Goal: Task Accomplishment & Management: Manage account settings

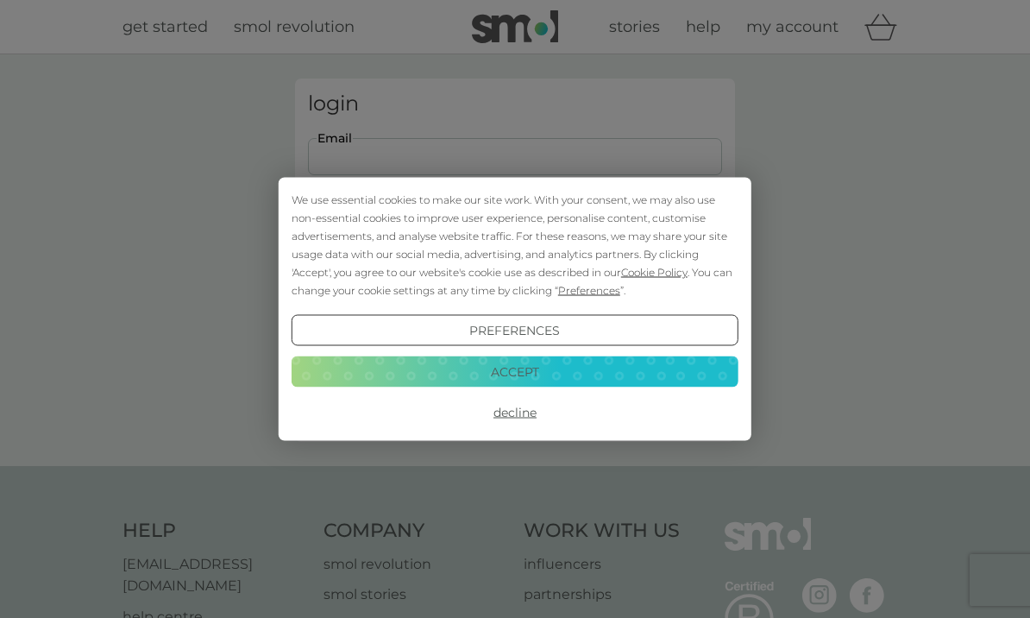
type input "[EMAIL_ADDRESS][PERSON_NAME][DOMAIN_NAME]"
click at [515, 271] on button "Login" at bounding box center [515, 272] width 414 height 50
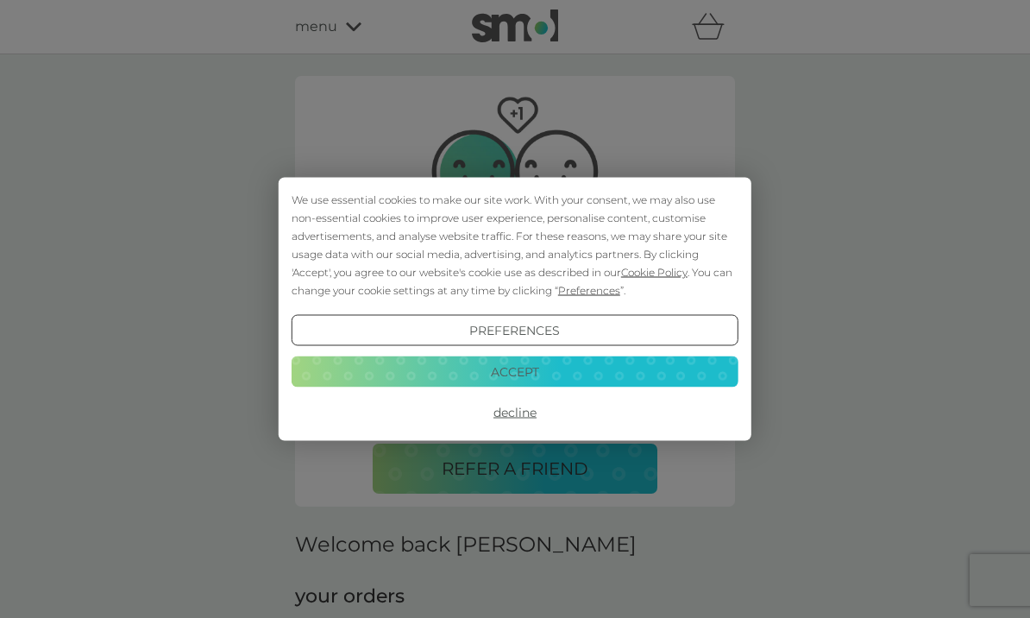
click at [526, 371] on button "Accept" at bounding box center [515, 371] width 447 height 31
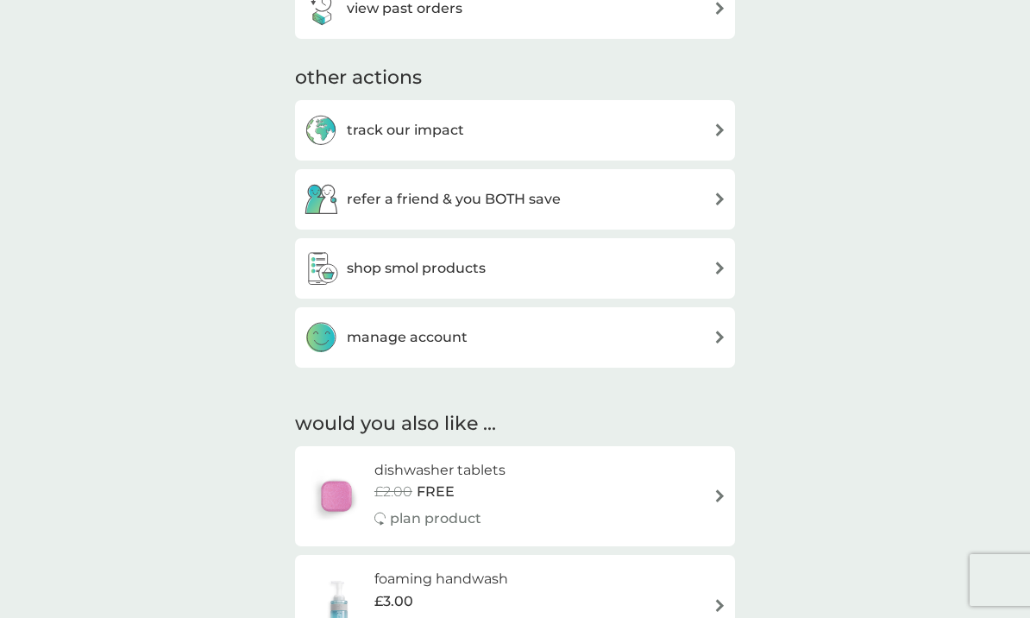
scroll to position [846, 0]
click at [712, 343] on div "manage account" at bounding box center [515, 339] width 423 height 35
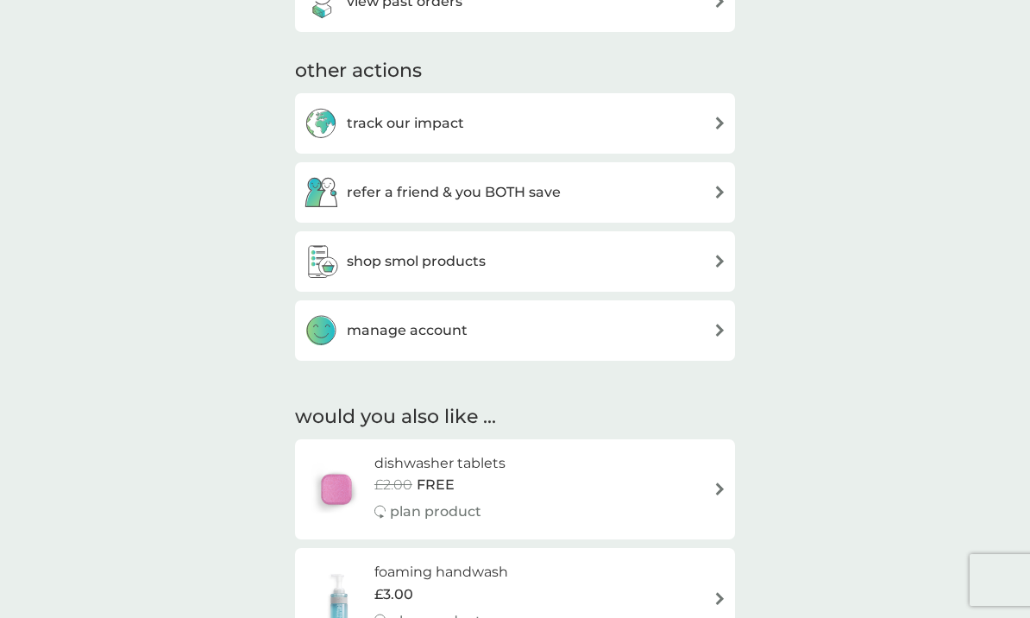
scroll to position [854, 0]
click at [725, 241] on div "shop smol products" at bounding box center [515, 262] width 440 height 60
click at [696, 251] on div "shop smol products" at bounding box center [515, 262] width 423 height 35
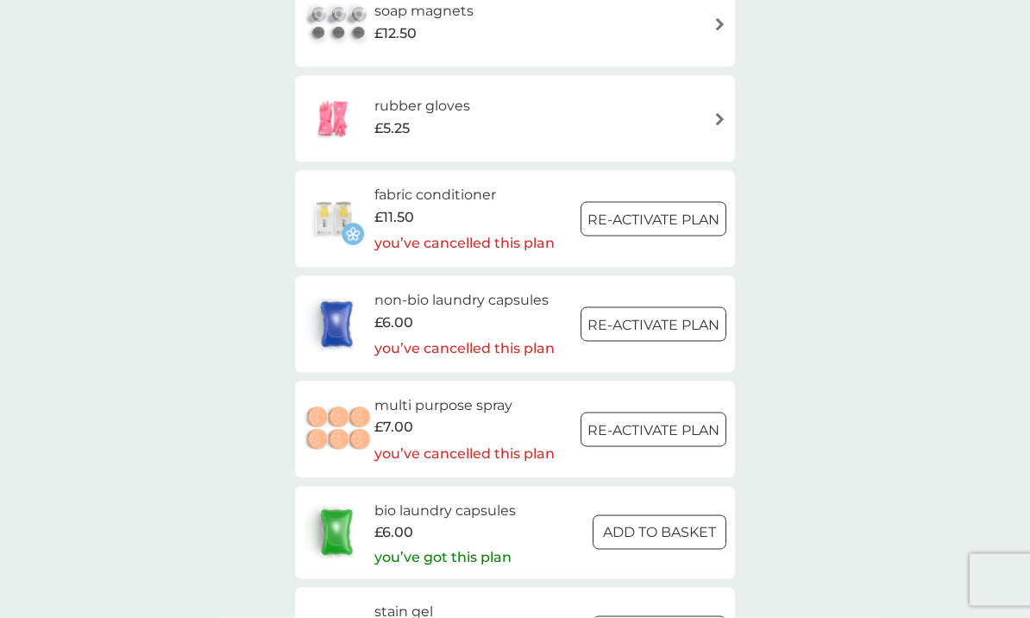
scroll to position [2367, 0]
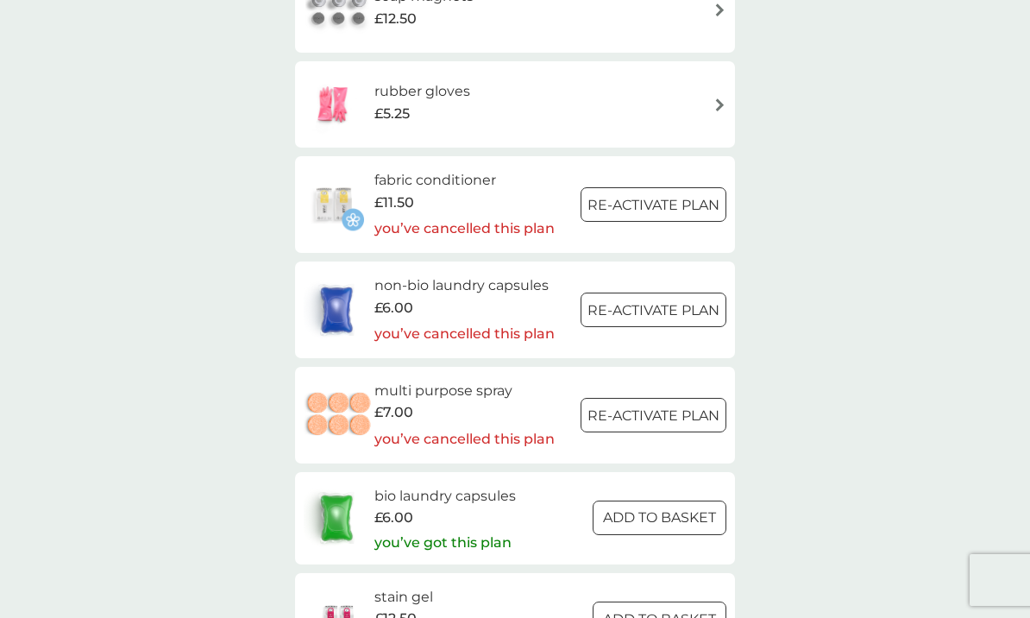
click at [412, 608] on span "£12.50" at bounding box center [396, 619] width 42 height 22
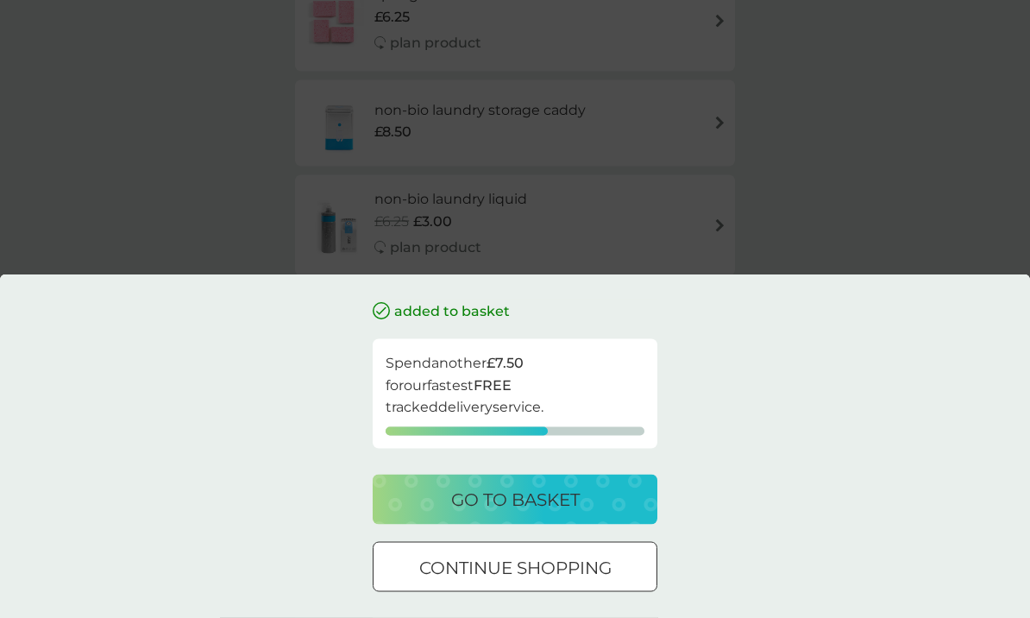
scroll to position [1836, 0]
click at [524, 513] on p "go to basket" at bounding box center [515, 500] width 129 height 28
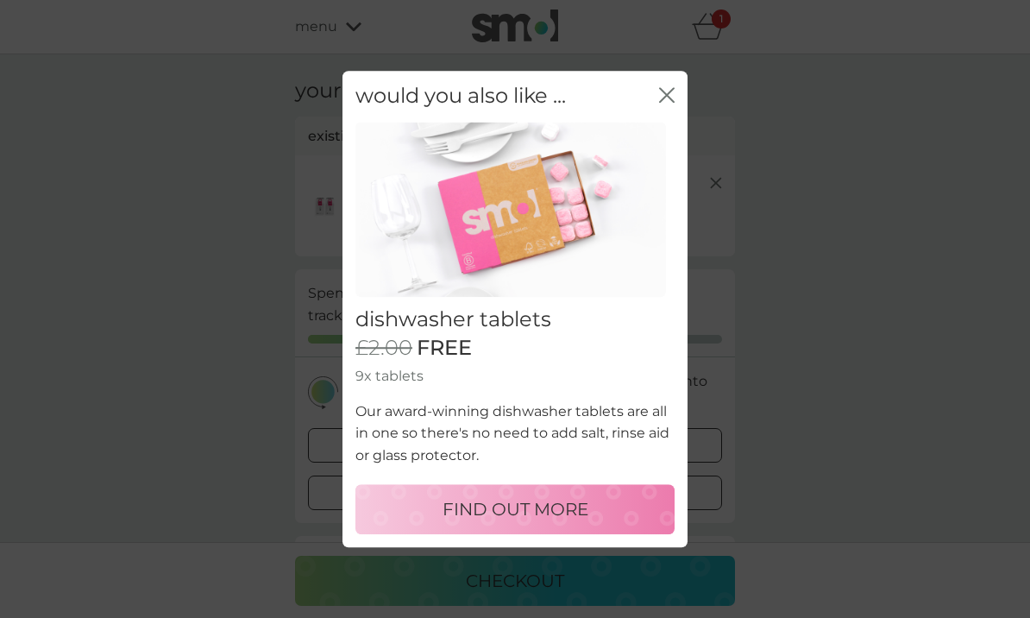
click at [669, 103] on icon "close" at bounding box center [667, 95] width 16 height 16
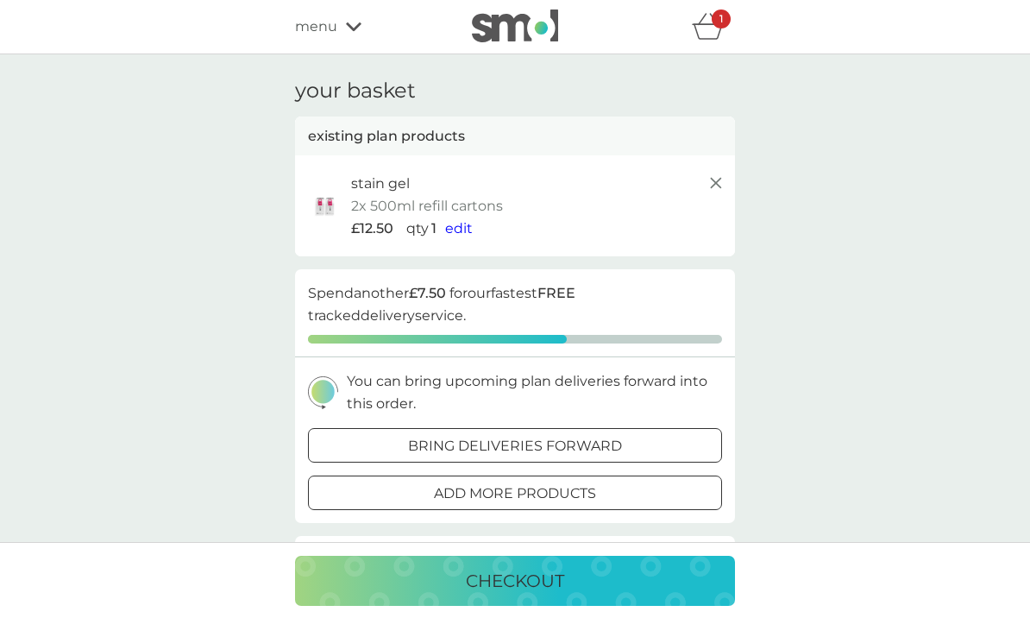
click at [467, 220] on span "edit" at bounding box center [459, 228] width 28 height 16
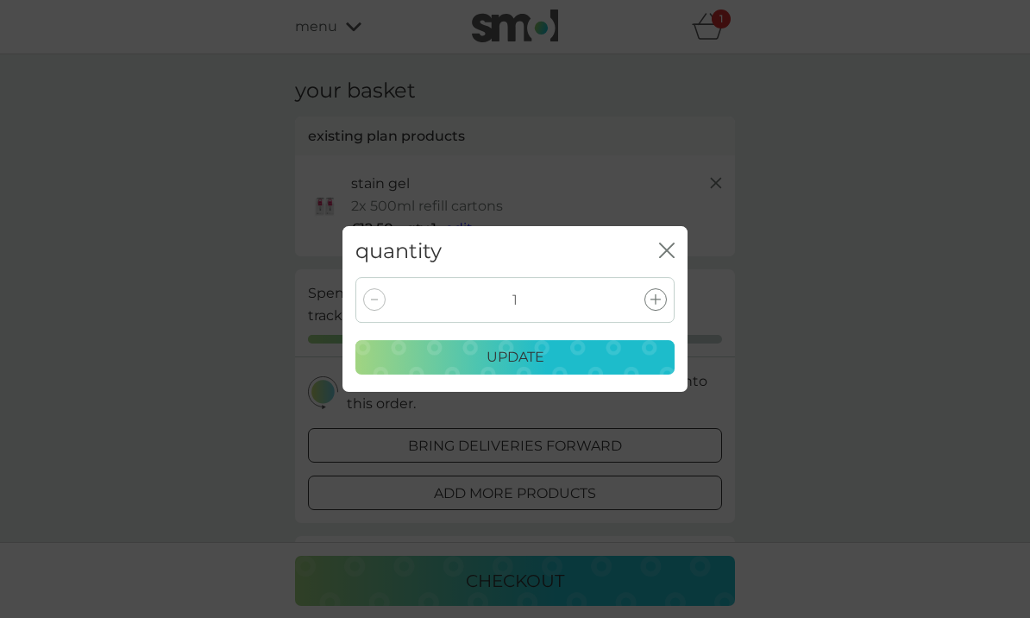
click at [382, 311] on div at bounding box center [374, 299] width 22 height 22
click at [379, 314] on div "1" at bounding box center [515, 300] width 319 height 46
click at [382, 311] on div at bounding box center [374, 299] width 22 height 22
click at [376, 311] on div at bounding box center [374, 299] width 22 height 22
click at [508, 369] on p "update" at bounding box center [516, 357] width 58 height 22
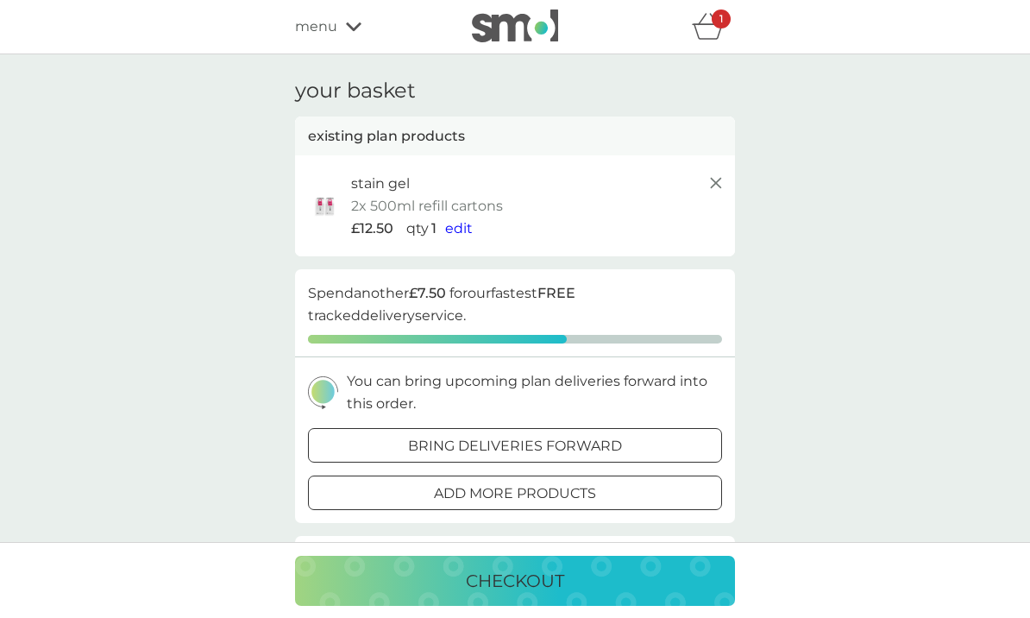
click at [465, 229] on span "edit" at bounding box center [459, 228] width 28 height 16
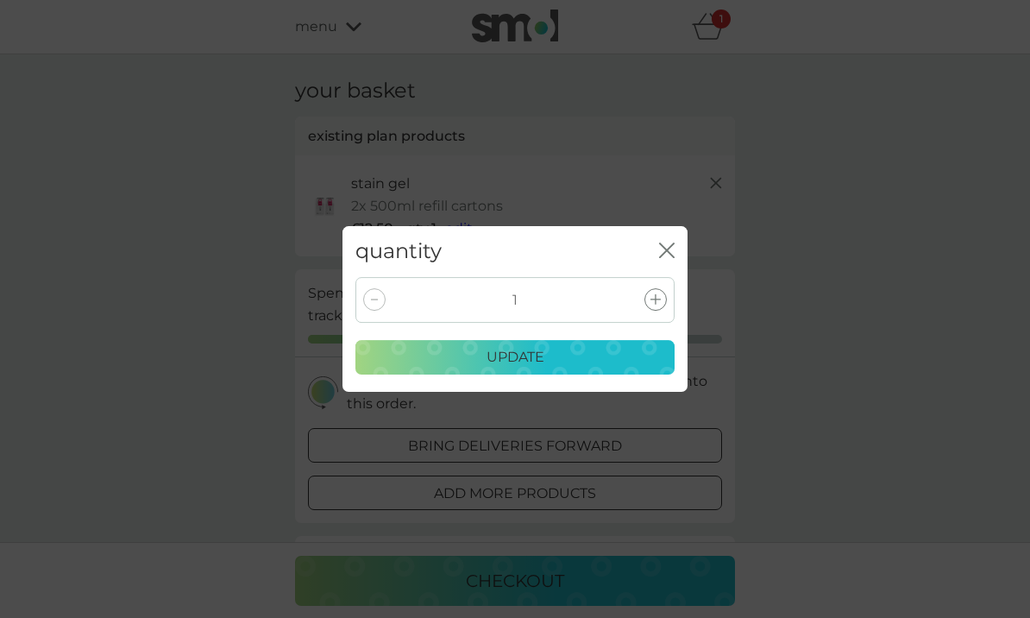
click at [376, 311] on div at bounding box center [374, 299] width 22 height 22
click at [383, 311] on div at bounding box center [374, 299] width 22 height 22
click at [380, 311] on div at bounding box center [374, 299] width 22 height 22
click at [381, 311] on div at bounding box center [374, 299] width 22 height 22
click at [373, 311] on div at bounding box center [374, 299] width 22 height 22
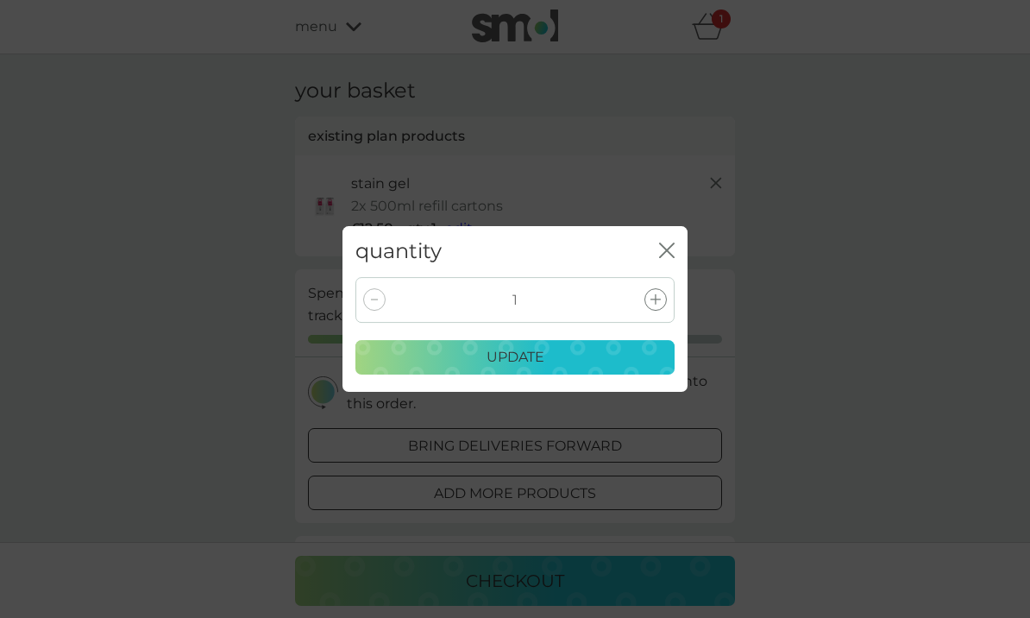
click at [380, 311] on div at bounding box center [374, 299] width 22 height 22
click at [668, 255] on icon "close" at bounding box center [667, 251] width 16 height 16
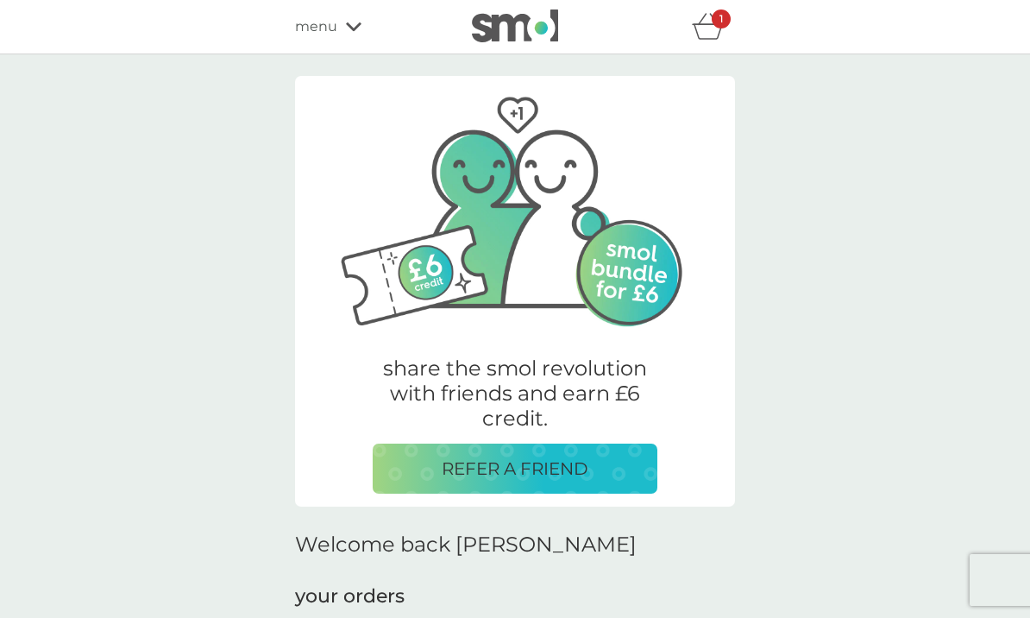
click at [725, 30] on div "1" at bounding box center [713, 26] width 43 height 35
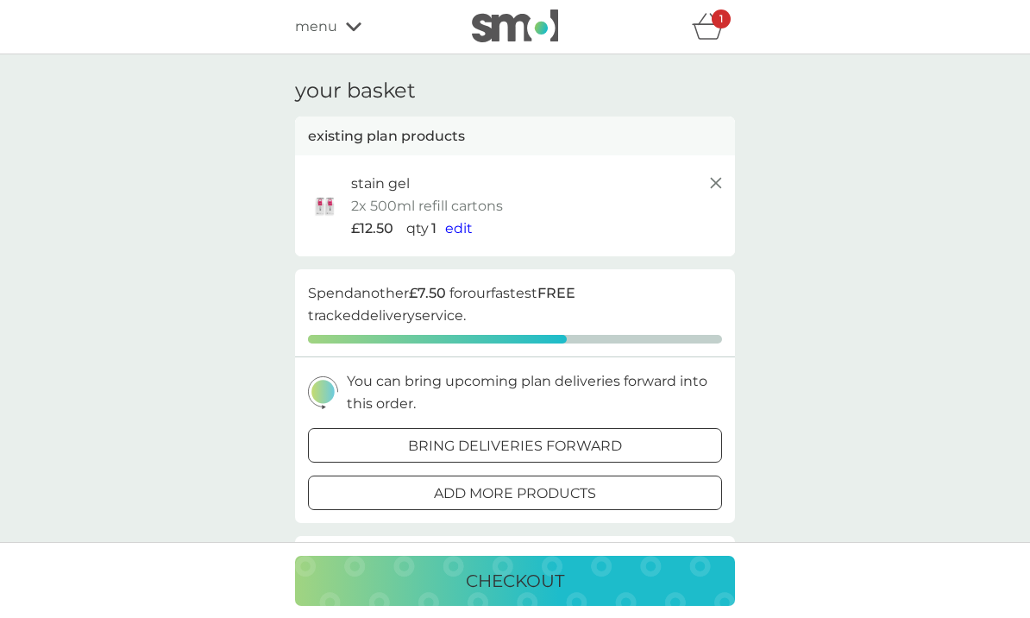
click at [719, 184] on line at bounding box center [716, 183] width 10 height 10
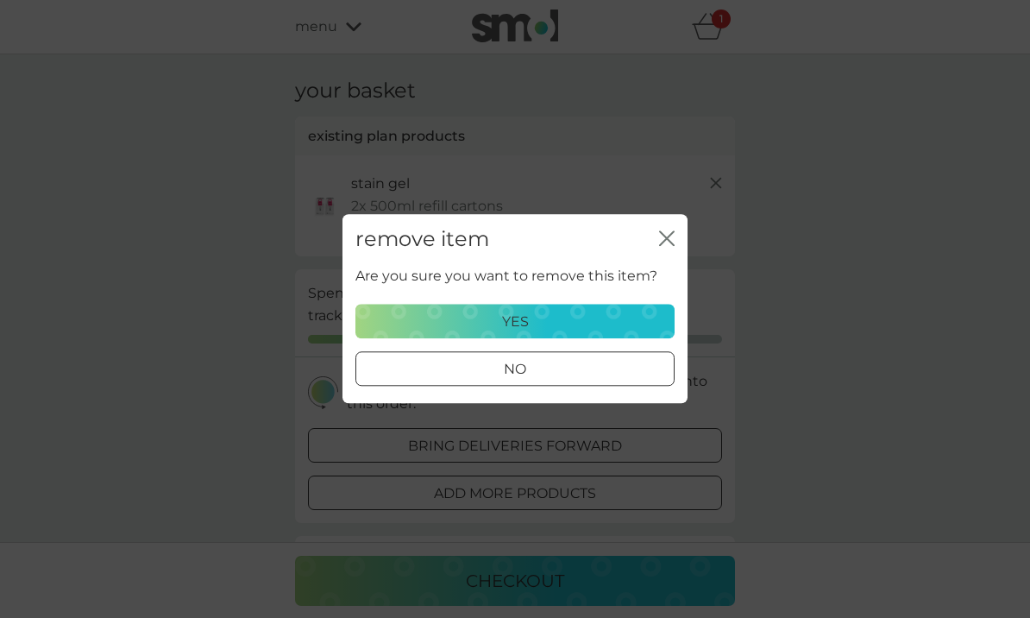
click at [539, 322] on div "yes" at bounding box center [515, 322] width 297 height 22
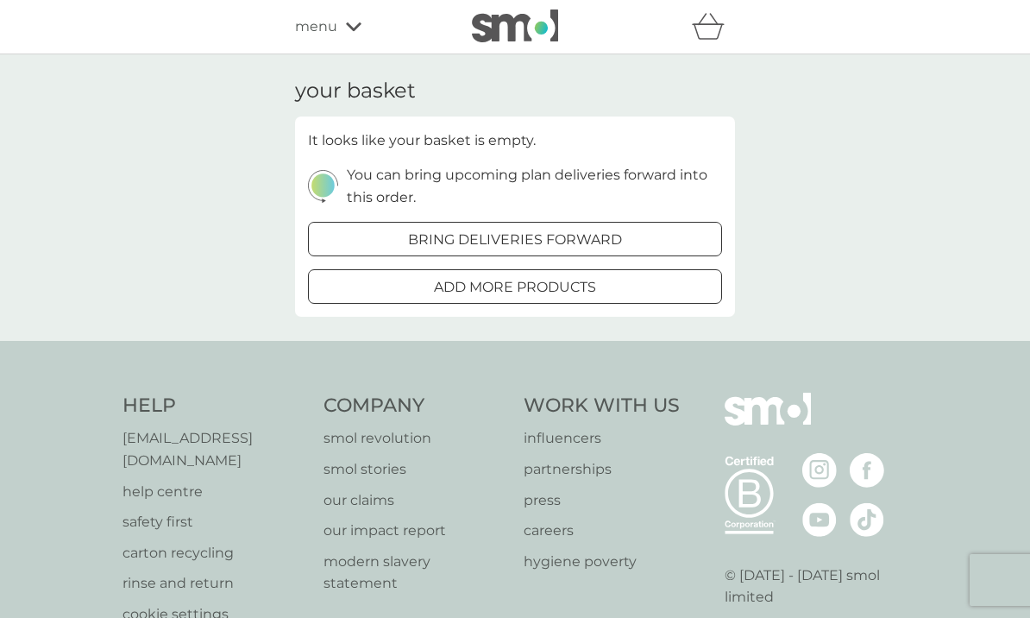
click at [350, 29] on icon at bounding box center [354, 26] width 16 height 9
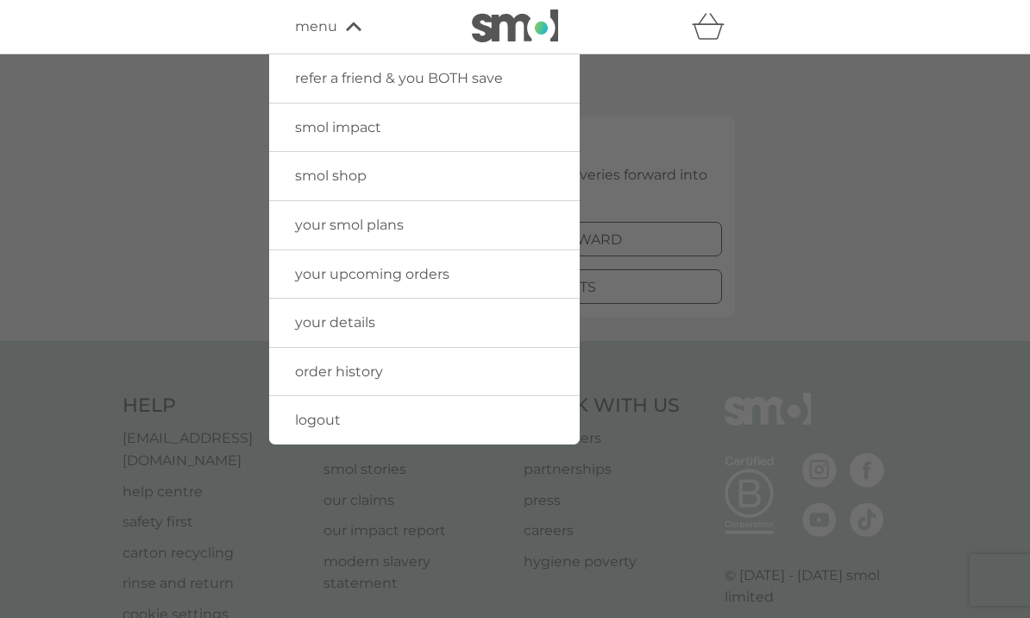
click at [514, 228] on link "your smol plans" at bounding box center [424, 225] width 311 height 48
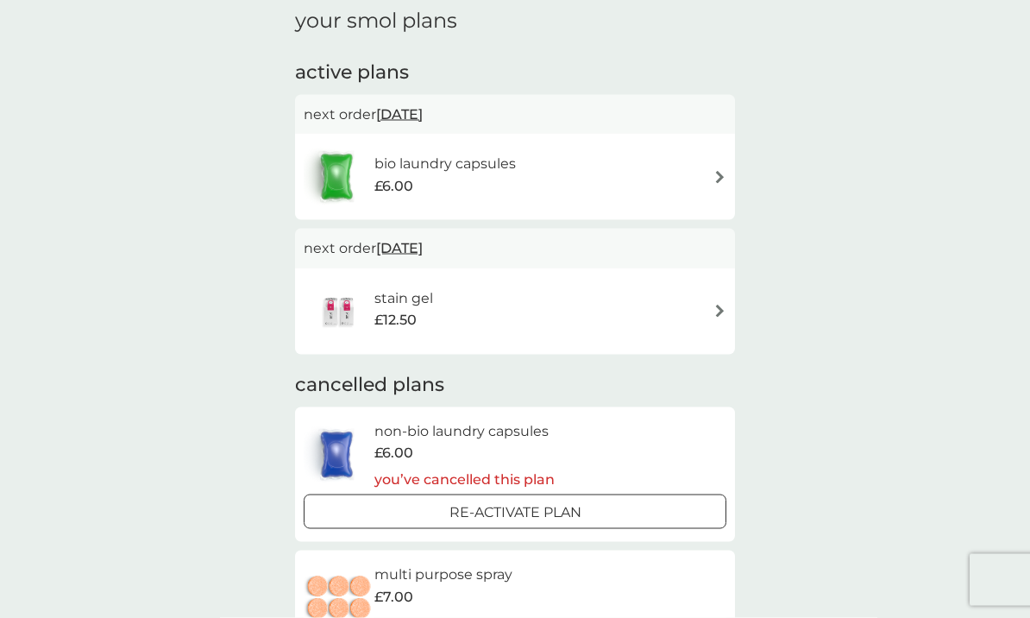
scroll to position [76, 0]
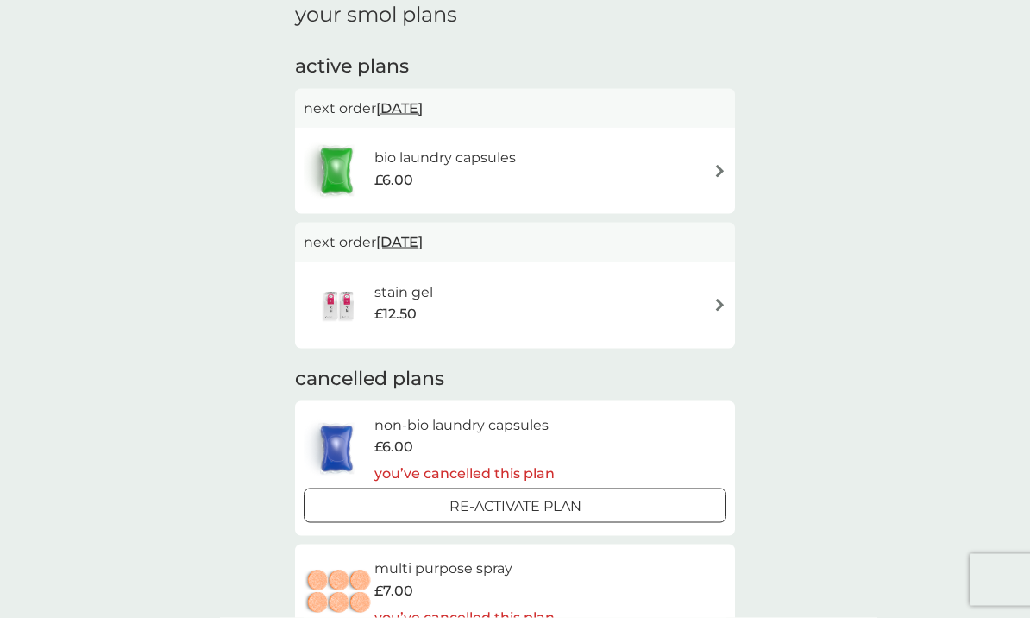
click at [721, 174] on img at bounding box center [720, 171] width 13 height 13
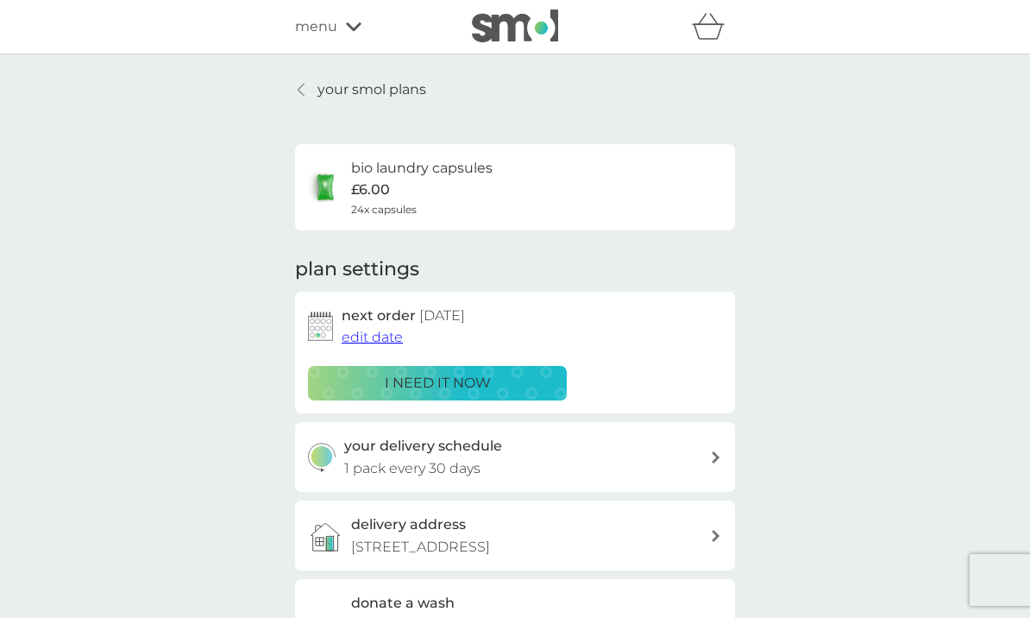
click at [712, 461] on div "your delivery schedule 1 pack every 30 days" at bounding box center [515, 457] width 440 height 70
select select "28"
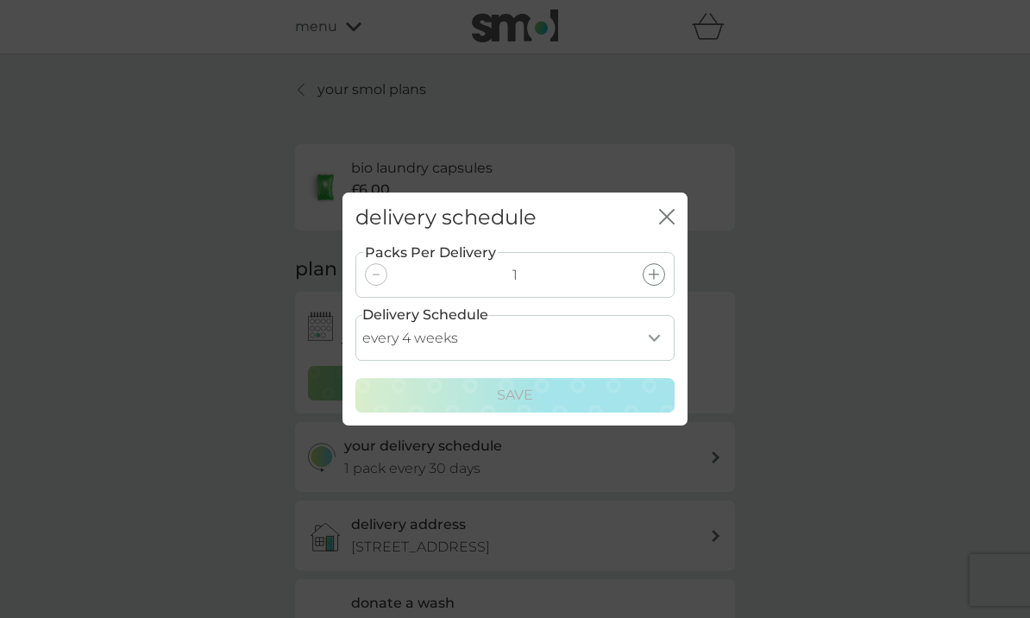
click at [673, 224] on icon "close" at bounding box center [670, 217] width 7 height 14
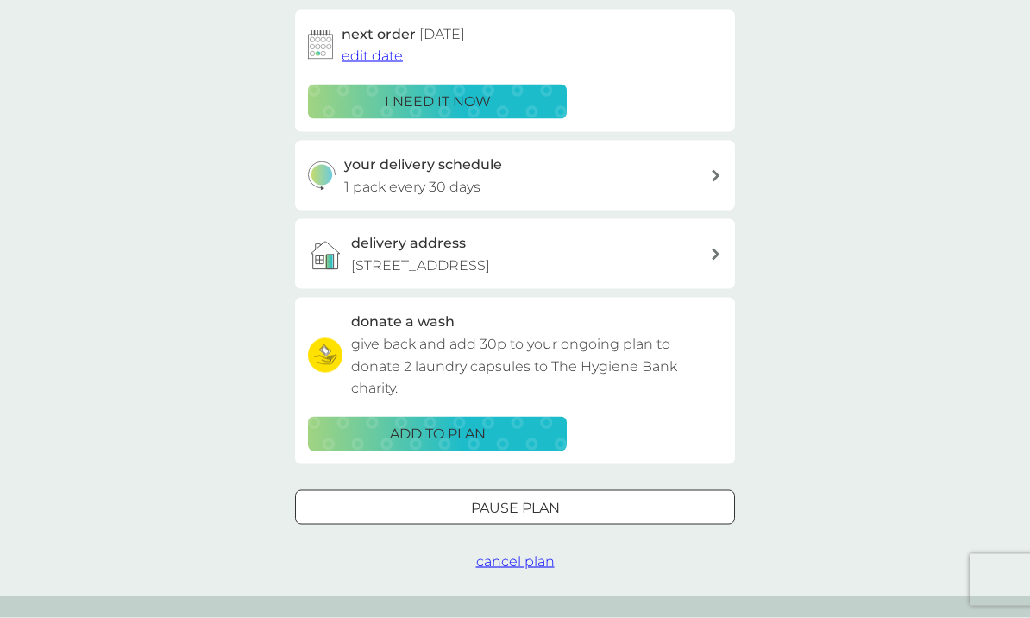
scroll to position [293, 0]
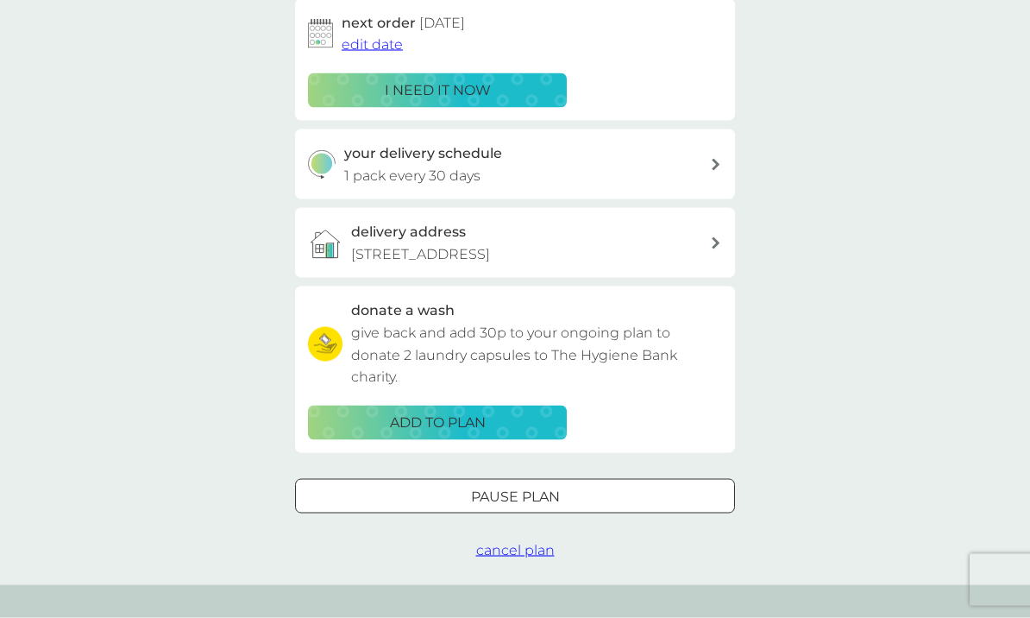
click at [529, 542] on span "cancel plan" at bounding box center [515, 550] width 79 height 16
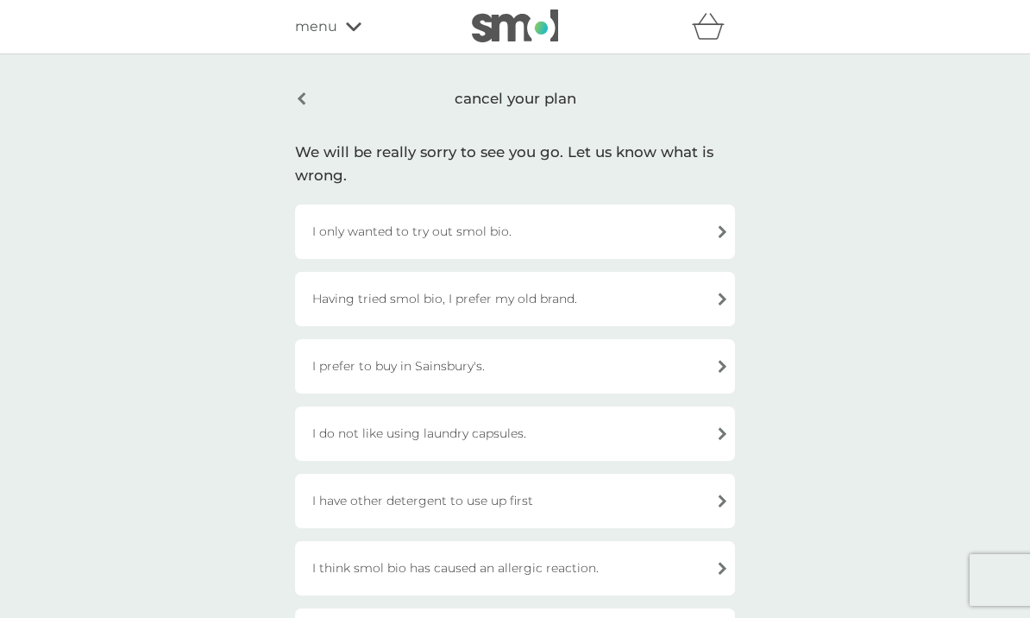
click at [484, 373] on div "I prefer to buy in Sainsbury's." at bounding box center [515, 366] width 440 height 54
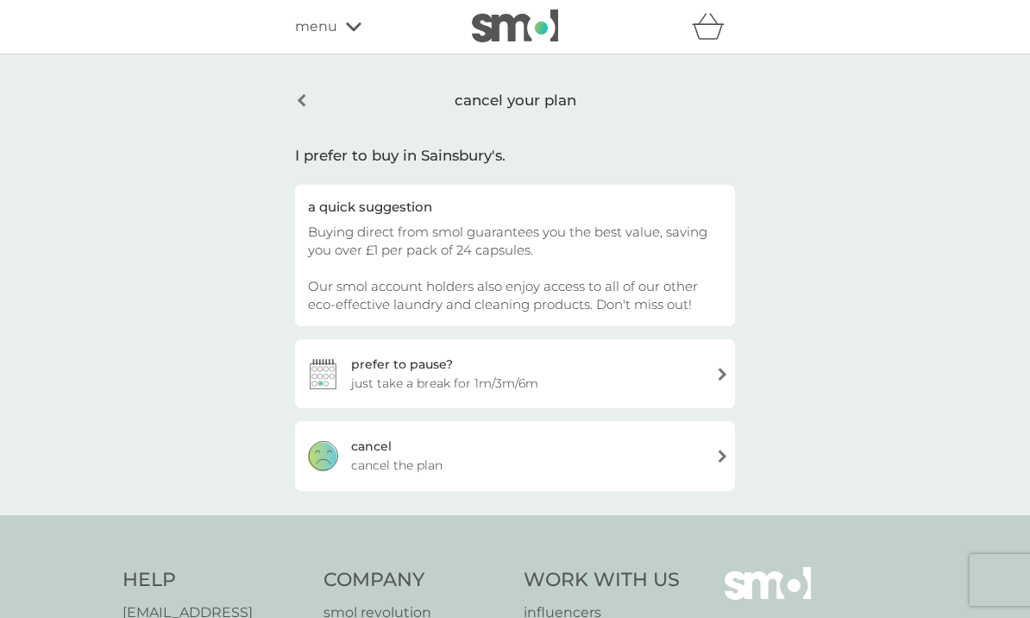
click at [375, 458] on span "cancel the plan" at bounding box center [396, 465] width 91 height 19
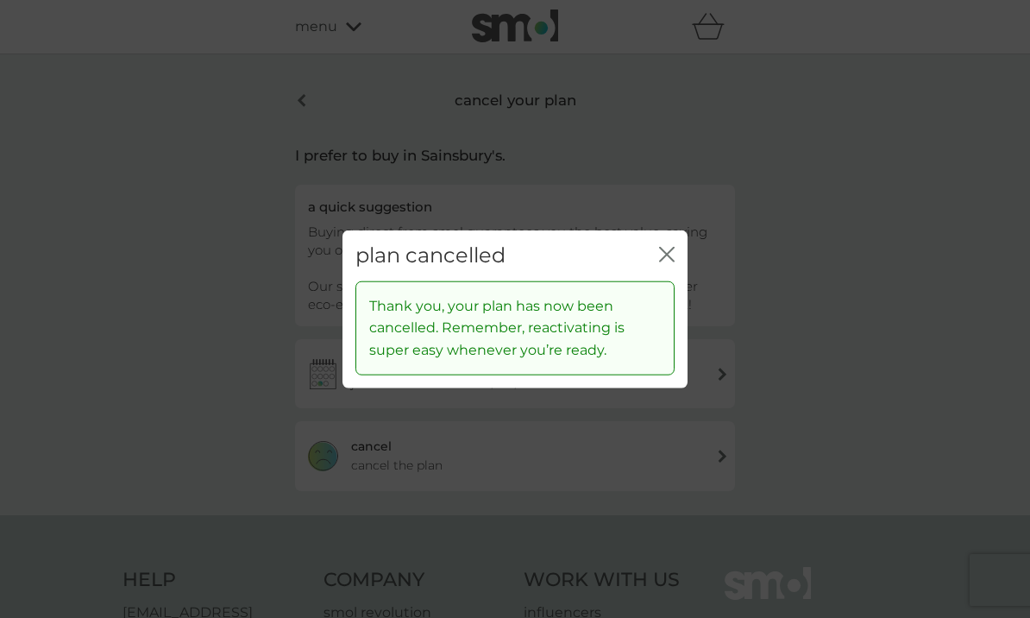
click at [673, 262] on icon "close" at bounding box center [667, 255] width 16 height 16
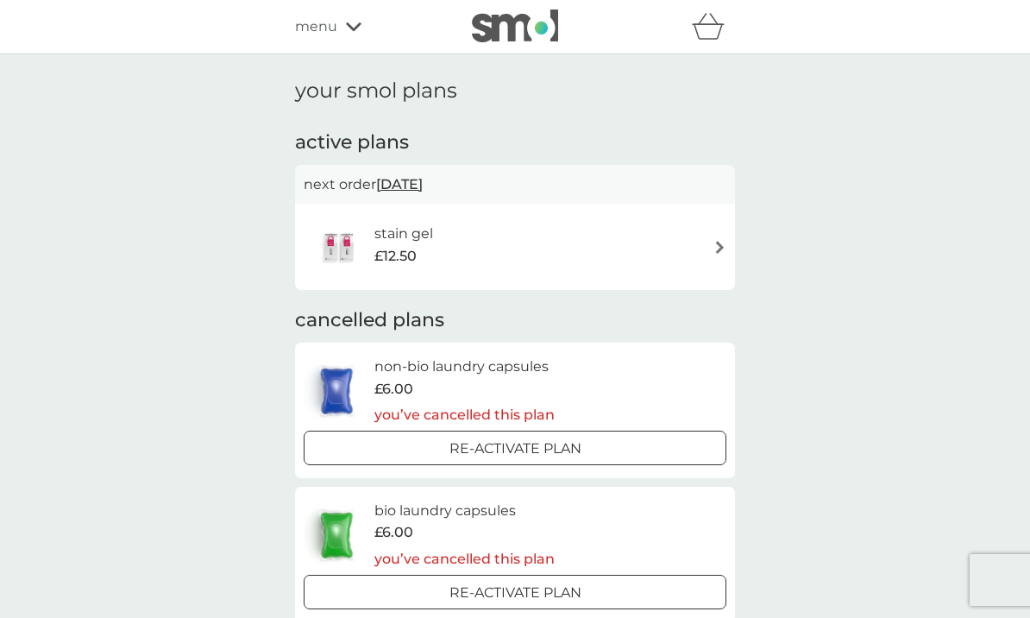
click at [709, 240] on div "stain gel £12.50" at bounding box center [515, 247] width 423 height 60
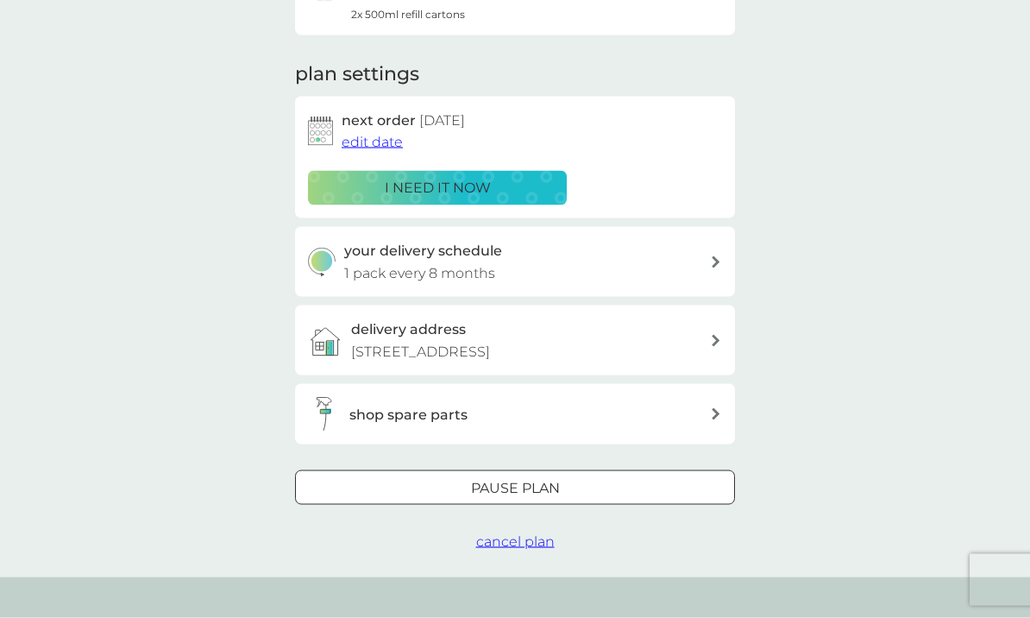
scroll to position [196, 0]
click at [526, 535] on span "cancel plan" at bounding box center [515, 540] width 79 height 16
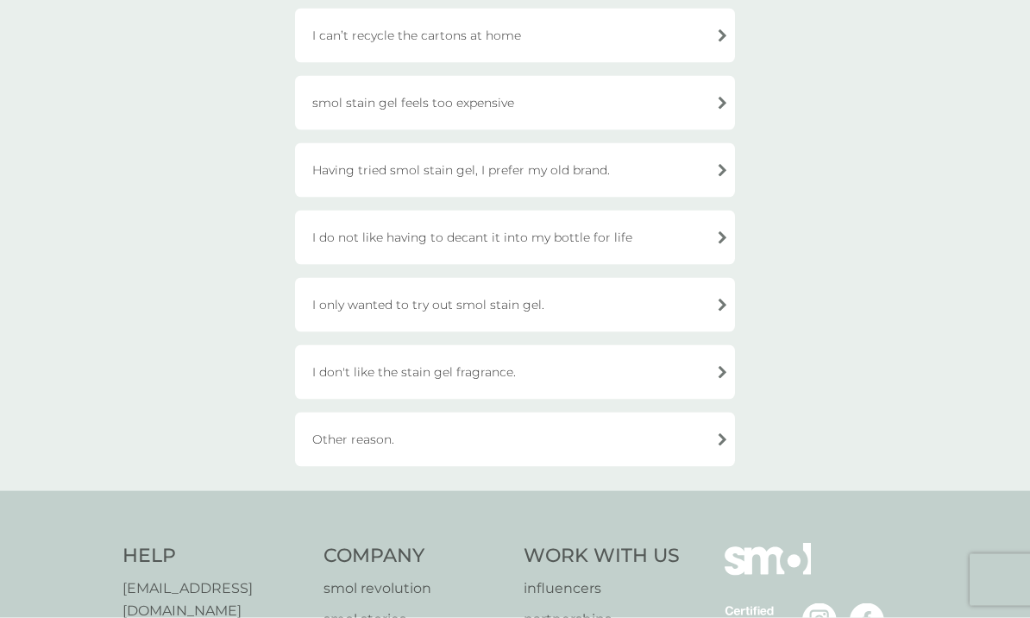
scroll to position [469, 0]
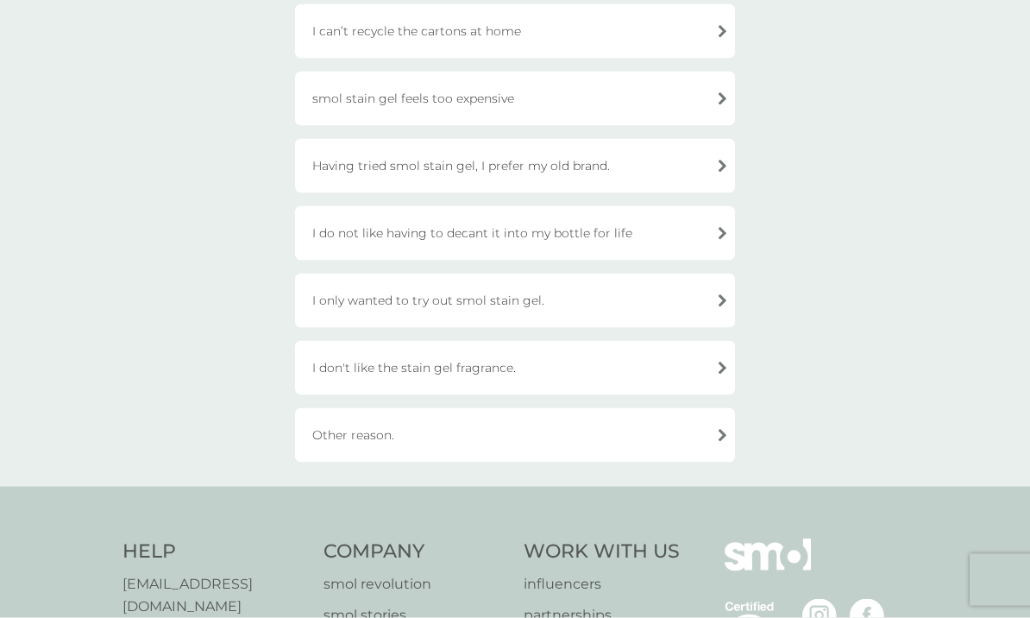
click at [720, 444] on div "Other reason." at bounding box center [515, 435] width 440 height 54
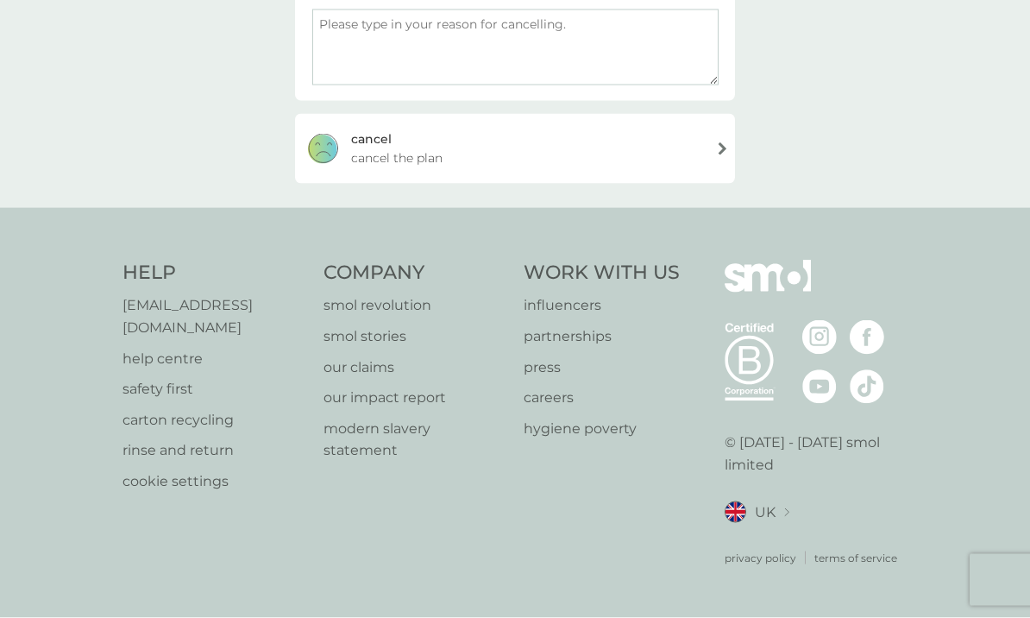
scroll to position [252, 0]
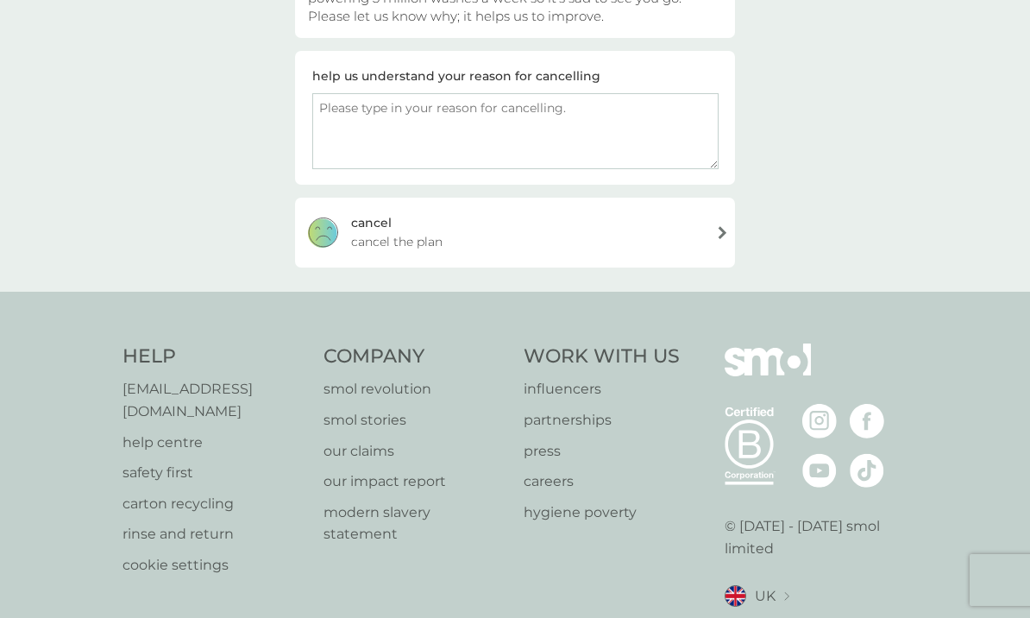
click at [379, 230] on div "cancel" at bounding box center [371, 222] width 41 height 19
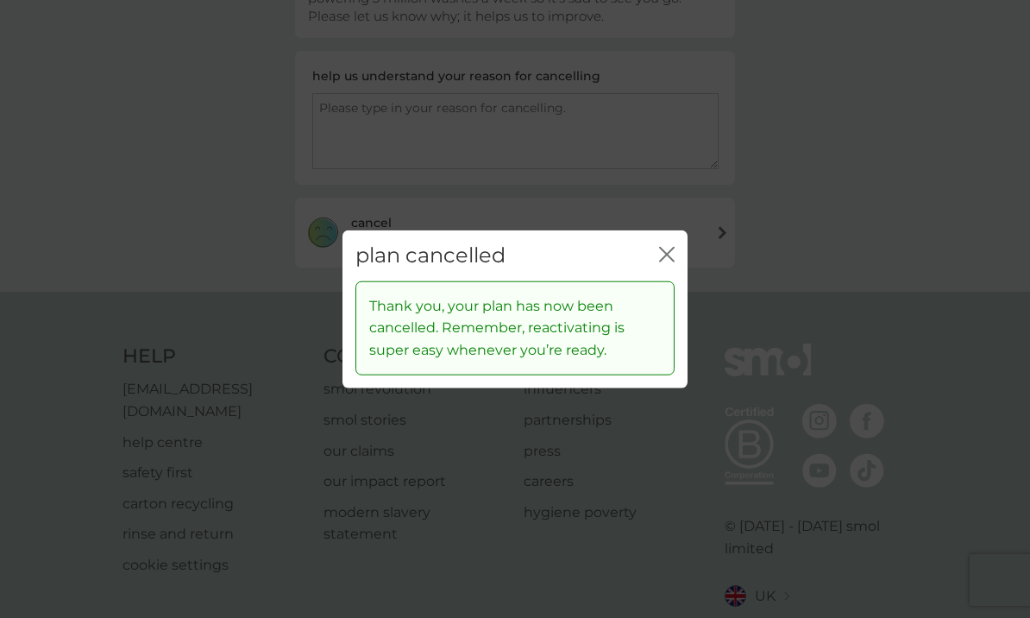
click at [666, 265] on button "close" at bounding box center [667, 256] width 16 height 18
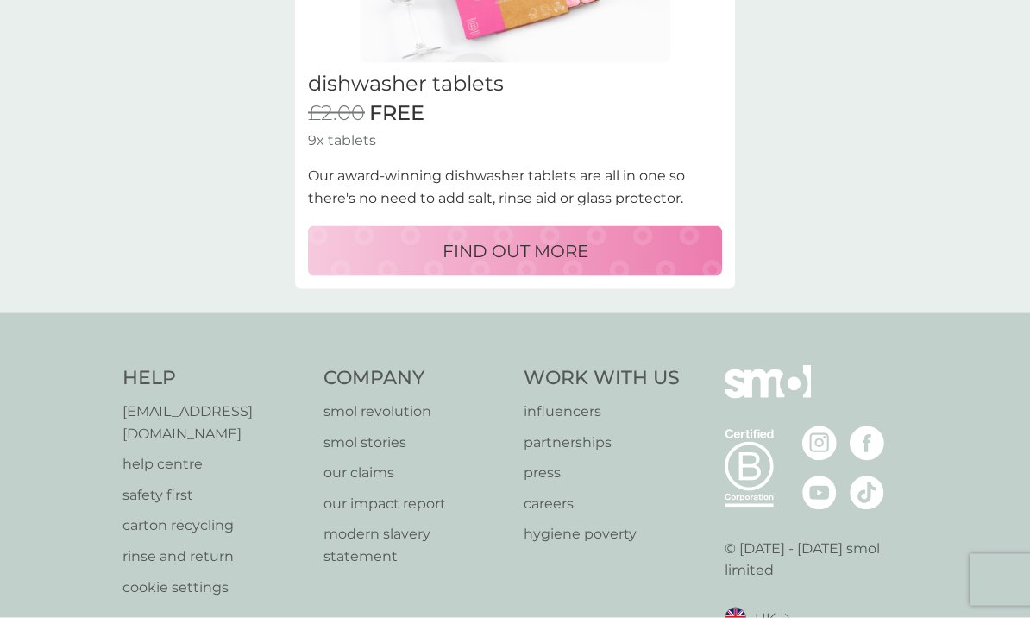
scroll to position [1236, 0]
